Goal: Information Seeking & Learning: Learn about a topic

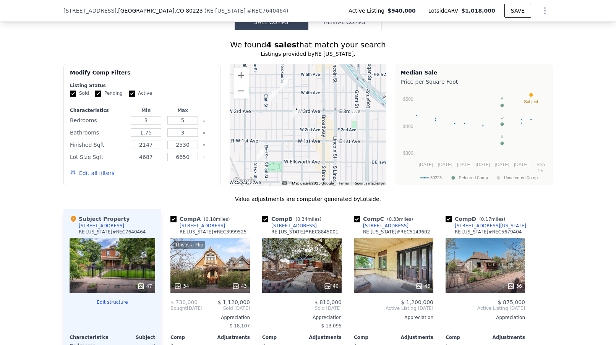
scroll to position [660, 0]
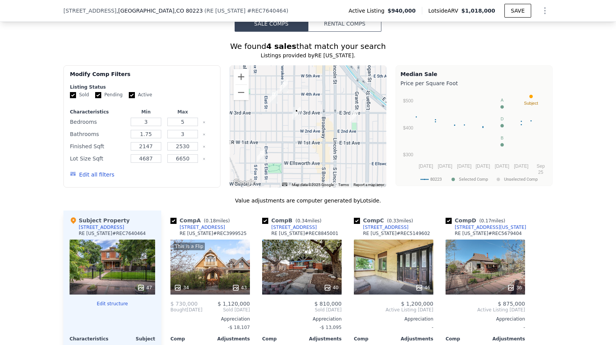
click at [88, 178] on button "Edit all filters" at bounding box center [92, 175] width 44 height 8
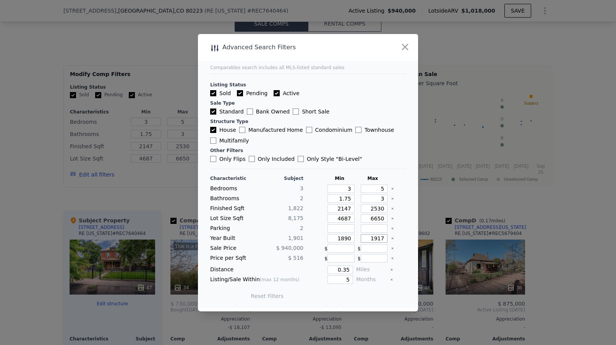
click at [386, 237] on input "1917" at bounding box center [373, 238] width 27 height 8
type input "1940"
click at [386, 216] on input "6650" at bounding box center [373, 218] width 27 height 8
type input "66"
type input "665"
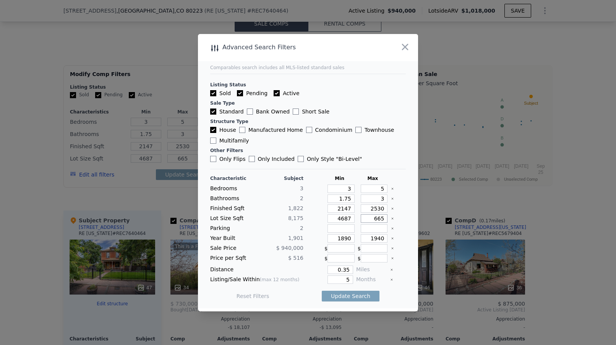
type input "66"
type input "6"
type input "1"
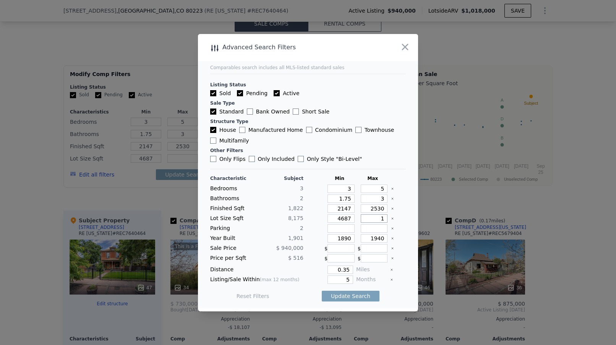
type input "1"
type input "10"
type input "1000"
type input "100"
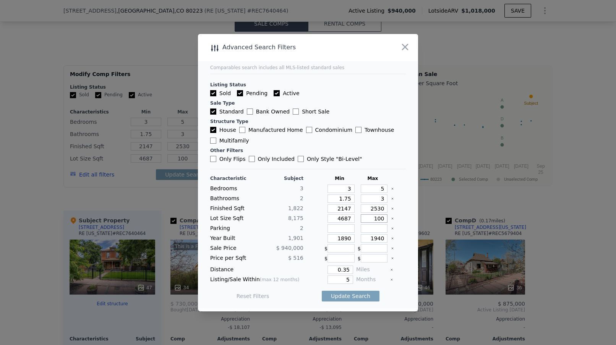
type input "1000"
click at [383, 187] on input "5" at bounding box center [373, 188] width 27 height 8
click at [352, 208] on input "2147" at bounding box center [340, 208] width 27 height 8
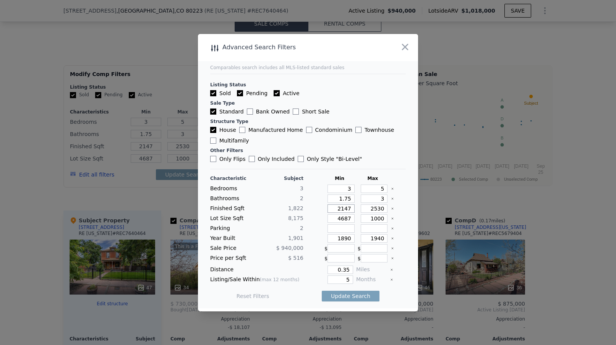
type input "214"
type input "21"
type input "2"
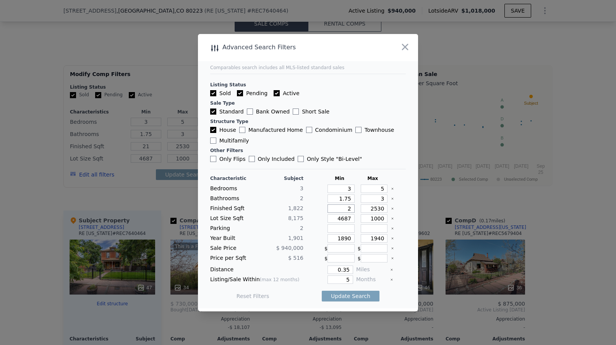
type input "2"
type input "1"
type input "16"
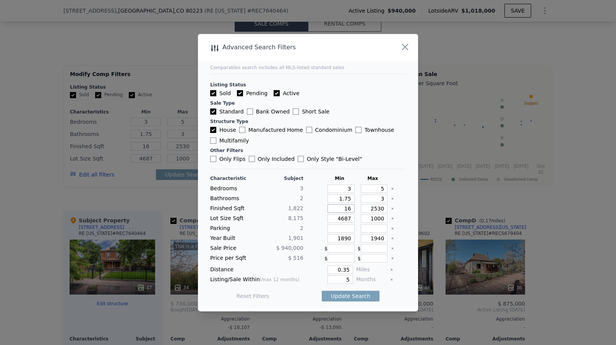
type input "160"
type input "1600"
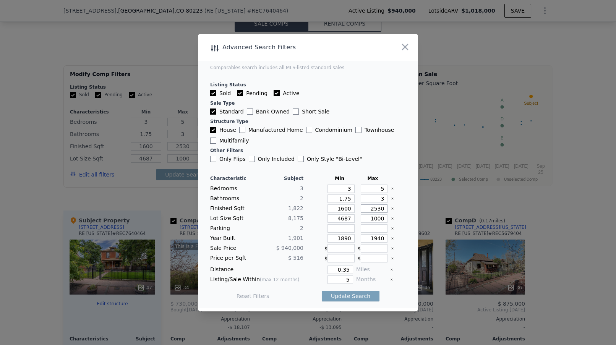
click at [385, 207] on input "2530" at bounding box center [373, 208] width 27 height 8
type input "253"
type input "25"
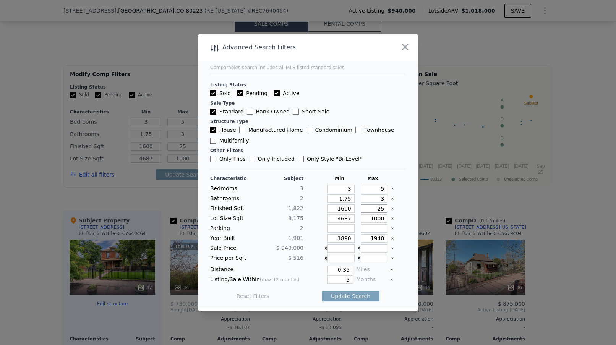
type input "2"
type input "21"
type input "210"
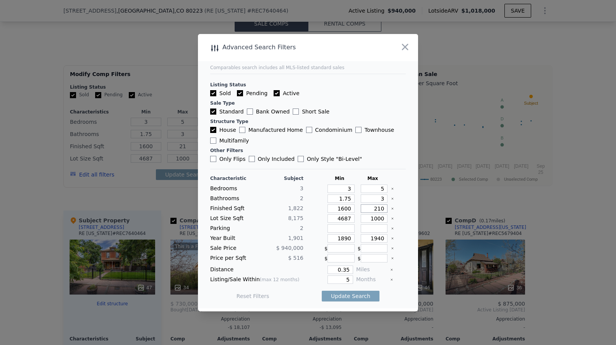
type input "210"
type input "2100"
type input "2075"
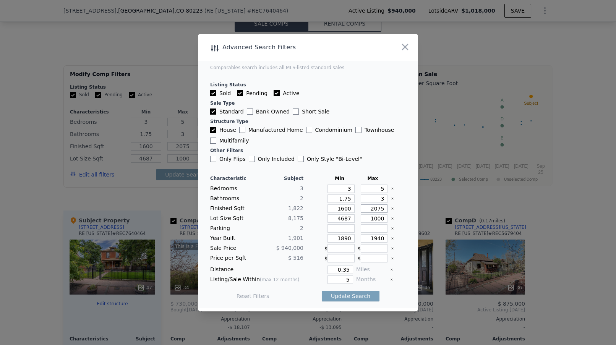
type input "2075"
click at [350, 280] on input "5" at bounding box center [340, 279] width 26 height 8
type input "2"
click at [349, 268] on input "0.35" at bounding box center [340, 269] width 26 height 8
type input "40"
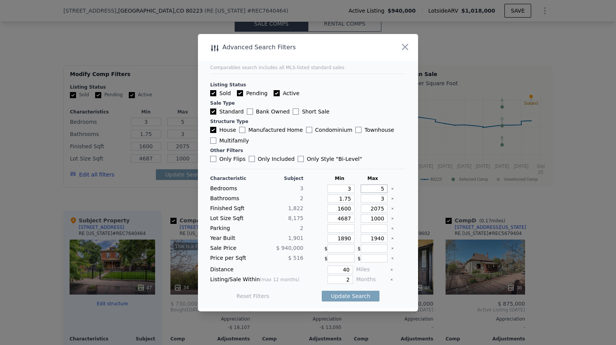
click at [381, 189] on input "5" at bounding box center [373, 188] width 27 height 8
type input "6"
type input "5"
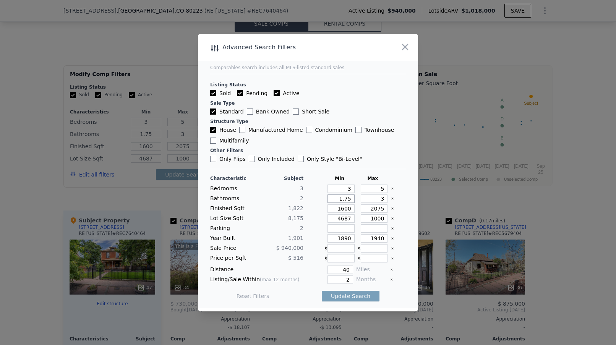
click at [349, 197] on input "1.75" at bounding box center [340, 198] width 27 height 8
type input "1.7"
type input "1"
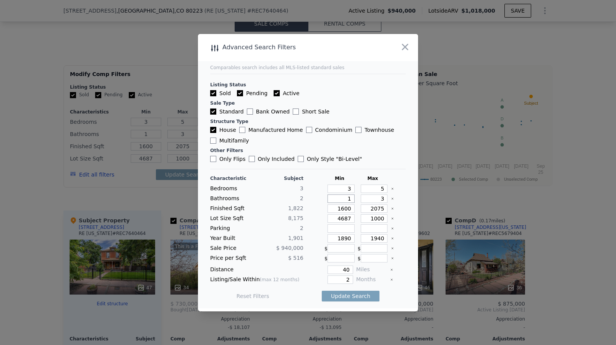
type input "1.5"
click at [384, 206] on input "2075" at bounding box center [373, 208] width 27 height 8
type input "207"
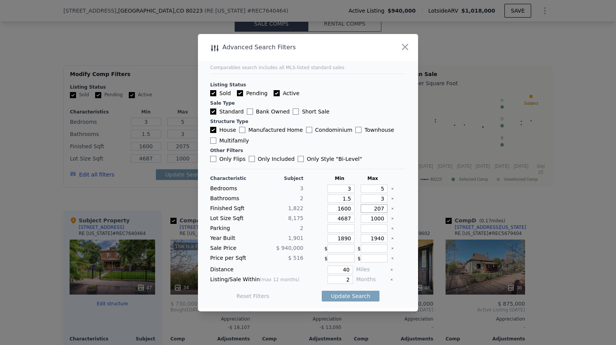
type input "207"
type input "20"
type input "2"
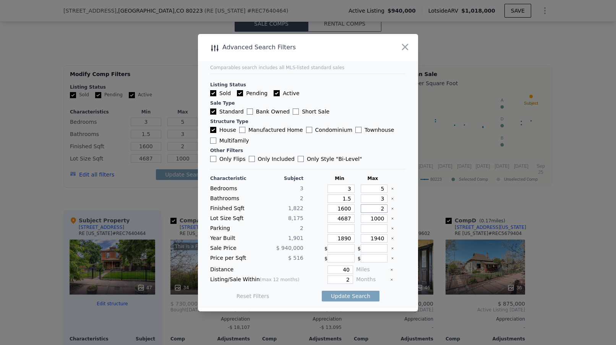
type input "21"
type input "210"
type input "2100"
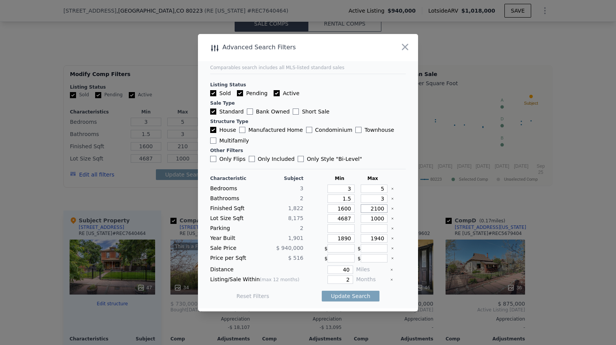
type input "2100"
click at [385, 217] on input "1000" at bounding box center [373, 218] width 27 height 8
type input "10000"
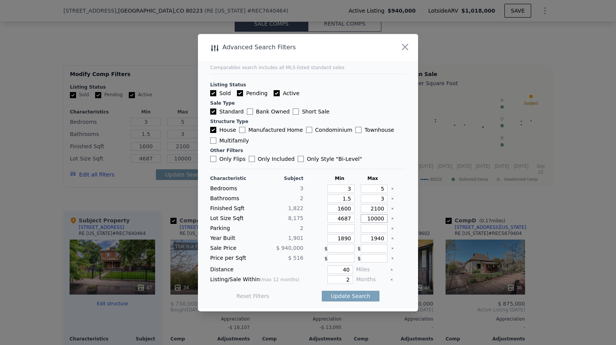
type input "10000"
click at [350, 217] on input "4687" at bounding box center [340, 218] width 27 height 8
drag, startPoint x: 350, startPoint y: 217, endPoint x: 333, endPoint y: 218, distance: 16.8
click at [333, 218] on input "4687" at bounding box center [340, 218] width 27 height 8
type input "3"
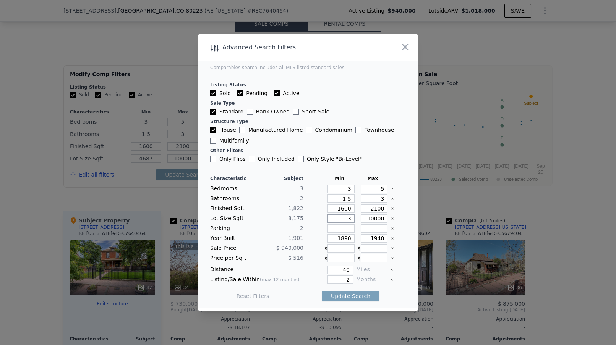
type input "3"
type input "35"
type input "350"
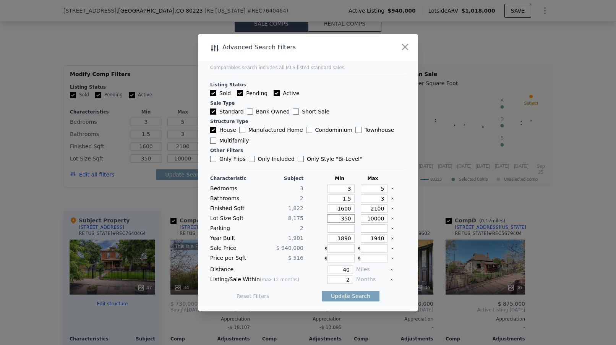
type input "3500"
click at [409, 202] on main "Comparables search includes all MLS-listed standard sales Listing Status Sold P…" at bounding box center [308, 171] width 220 height 274
click at [347, 237] on input "1890" at bounding box center [340, 238] width 27 height 8
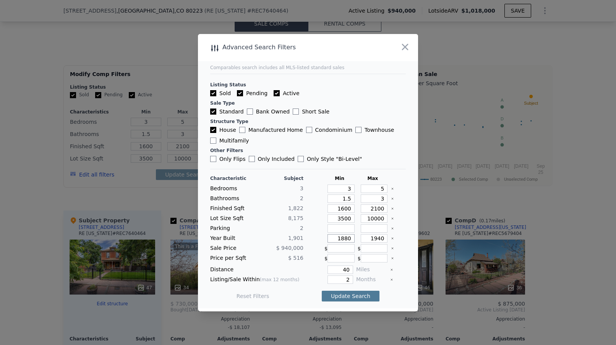
type input "1880"
click at [347, 295] on button "Update Search" at bounding box center [351, 296] width 58 height 11
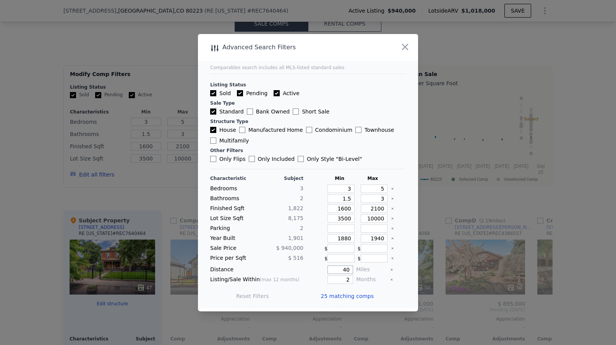
click at [348, 269] on input "40" at bounding box center [340, 269] width 26 height 8
type input "4"
type input "0.4"
click at [343, 296] on button "Update Search" at bounding box center [351, 296] width 58 height 11
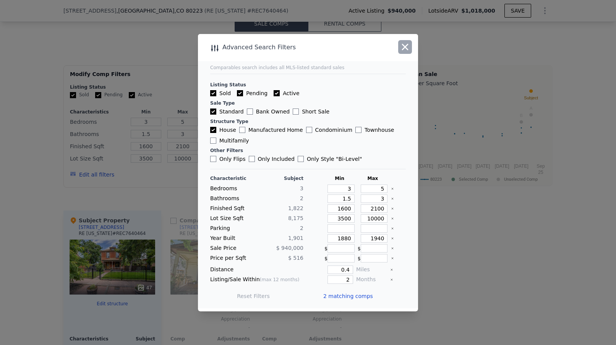
click at [408, 44] on icon "button" at bounding box center [404, 47] width 11 height 11
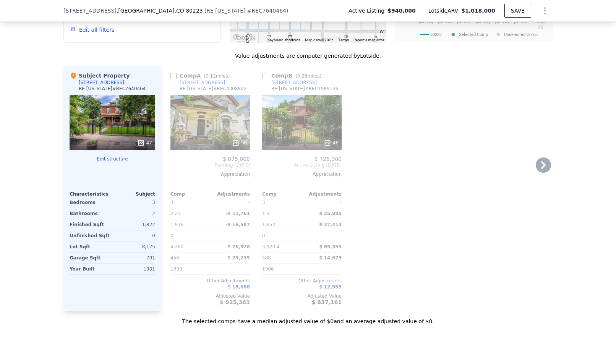
scroll to position [808, 0]
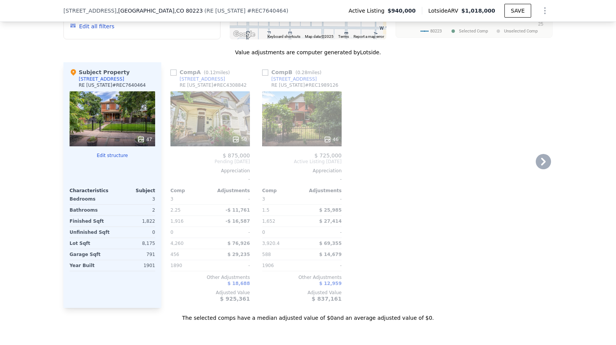
click at [173, 76] on input "checkbox" at bounding box center [173, 72] width 6 height 6
checkbox input "true"
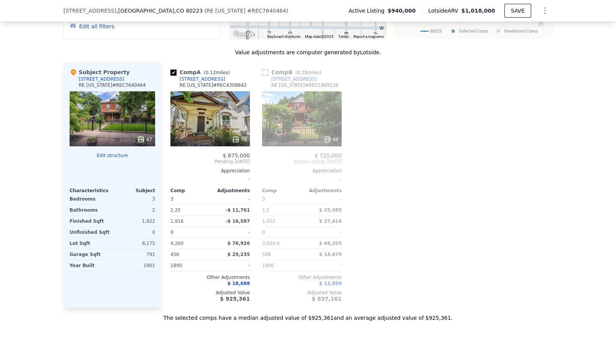
click at [265, 76] on input "checkbox" at bounding box center [265, 72] width 6 height 6
checkbox input "true"
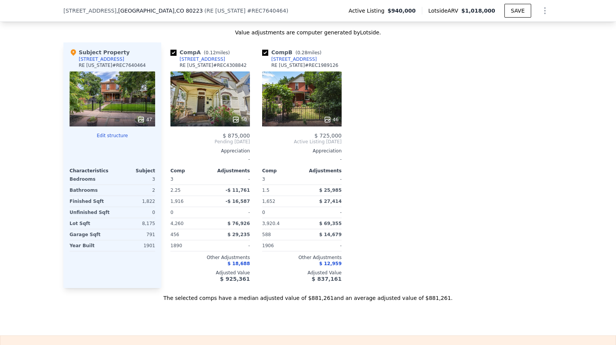
scroll to position [826, 0]
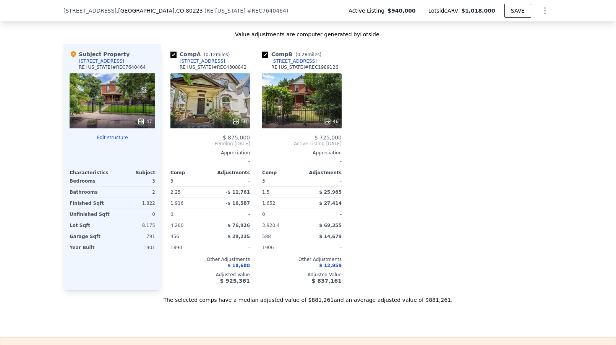
click at [213, 108] on div "50" at bounding box center [209, 100] width 79 height 55
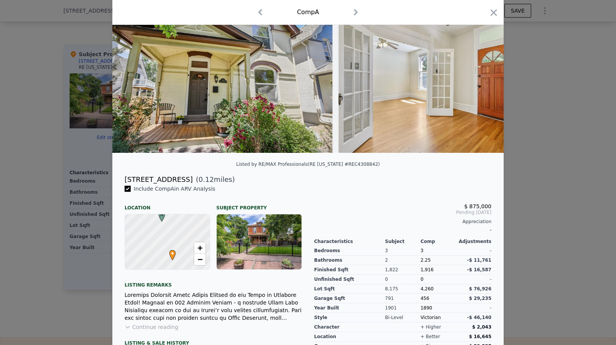
scroll to position [94, 0]
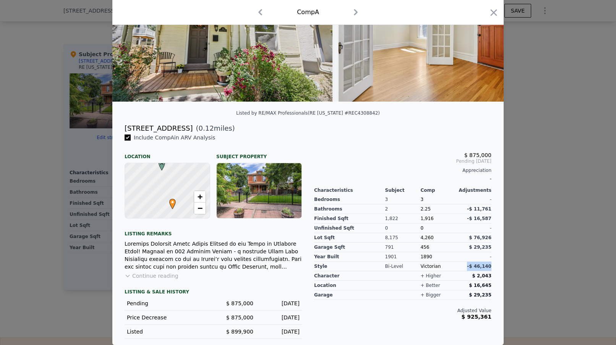
drag, startPoint x: 490, startPoint y: 265, endPoint x: 466, endPoint y: 267, distance: 24.5
click at [466, 267] on div "-$ 46,140" at bounding box center [474, 267] width 36 height 10
click at [409, 260] on div "1901" at bounding box center [403, 257] width 36 height 10
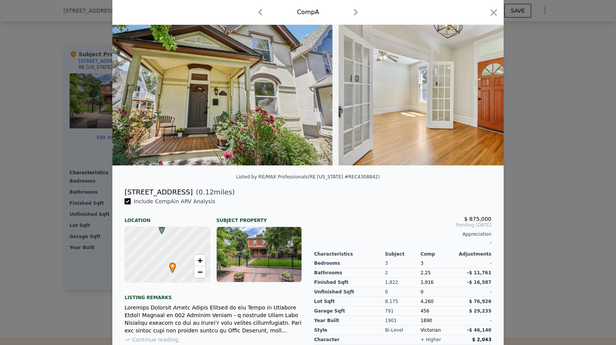
scroll to position [0, 0]
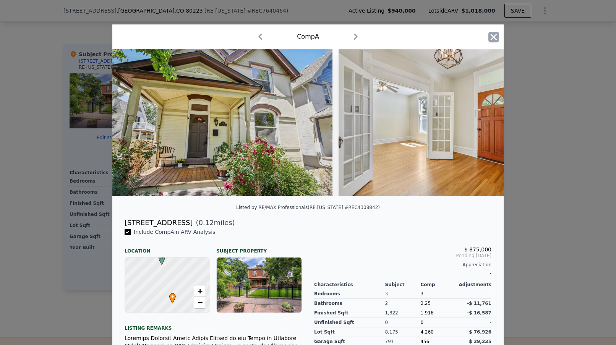
click at [495, 37] on icon "button" at bounding box center [493, 37] width 11 height 11
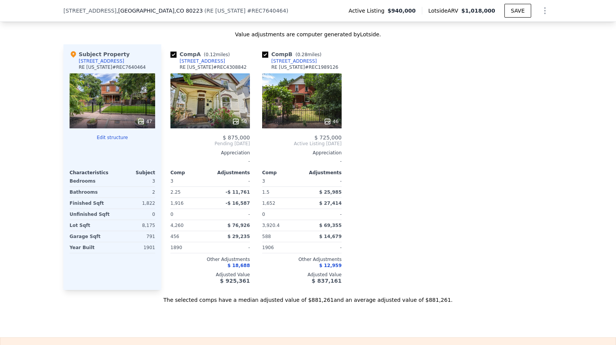
click at [439, 170] on div "Comp A ( 0.12 miles) [STREET_ADDRESS][US_STATE] # REC4308842 50 $ 875,000 Pendi…" at bounding box center [356, 167] width 391 height 246
click at [300, 110] on div "46" at bounding box center [301, 100] width 79 height 55
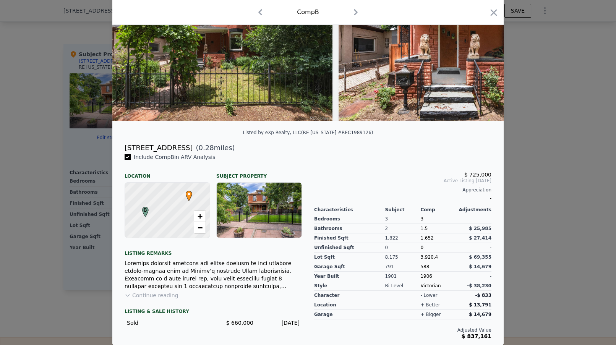
scroll to position [75, 0]
click at [560, 175] on div at bounding box center [308, 172] width 616 height 345
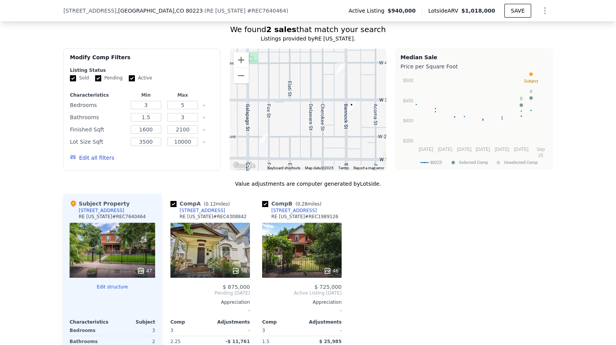
scroll to position [674, 0]
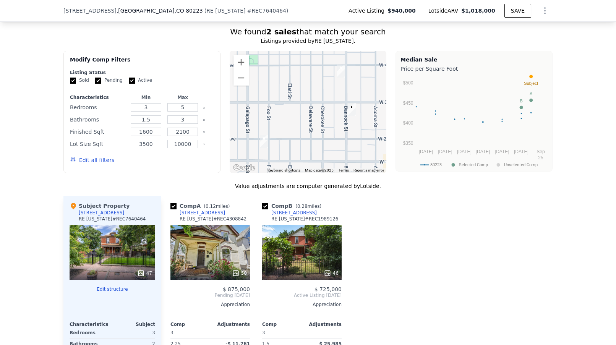
click at [87, 164] on button "Edit all filters" at bounding box center [92, 160] width 44 height 8
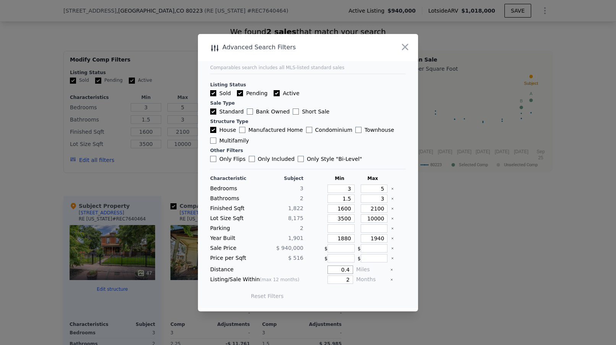
click at [347, 267] on input "0.4" at bounding box center [340, 269] width 26 height 8
type input "0.45"
click at [340, 295] on button "Update Search" at bounding box center [351, 296] width 58 height 11
checkbox input "false"
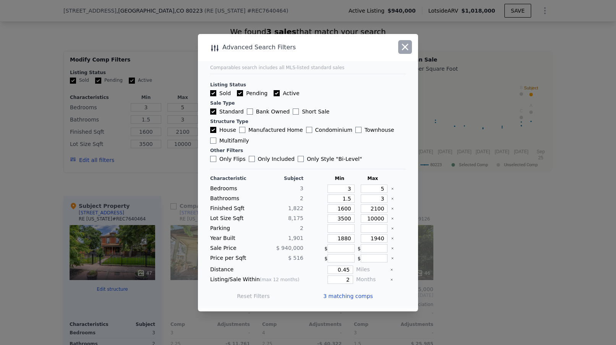
click at [406, 48] on icon "button" at bounding box center [405, 47] width 6 height 6
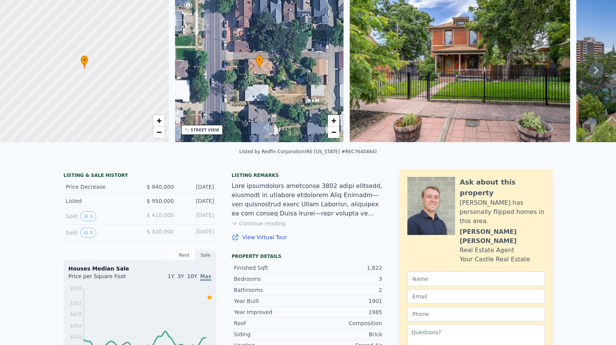
scroll to position [31, 0]
